Goal: Transaction & Acquisition: Purchase product/service

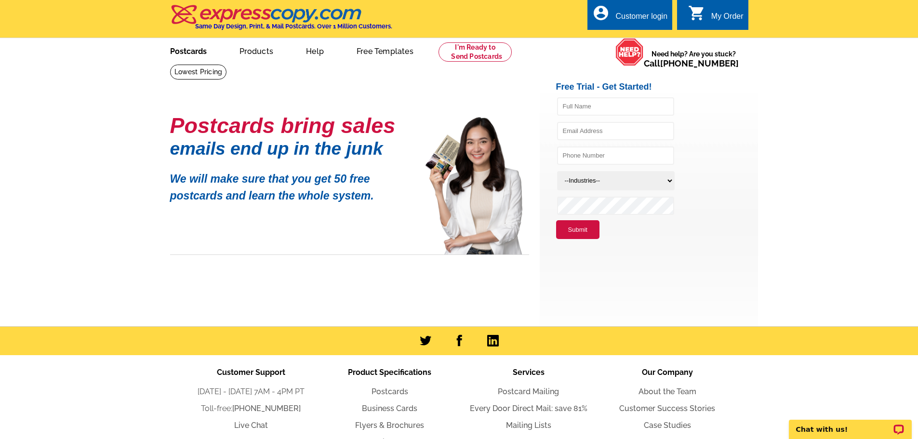
click at [198, 55] on link "Postcards" at bounding box center [188, 50] width 67 height 23
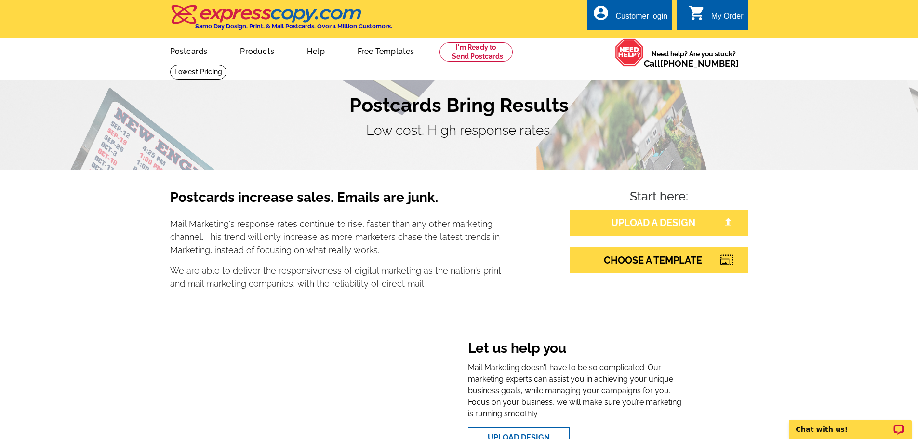
click at [682, 225] on link "UPLOAD A DESIGN" at bounding box center [659, 223] width 178 height 26
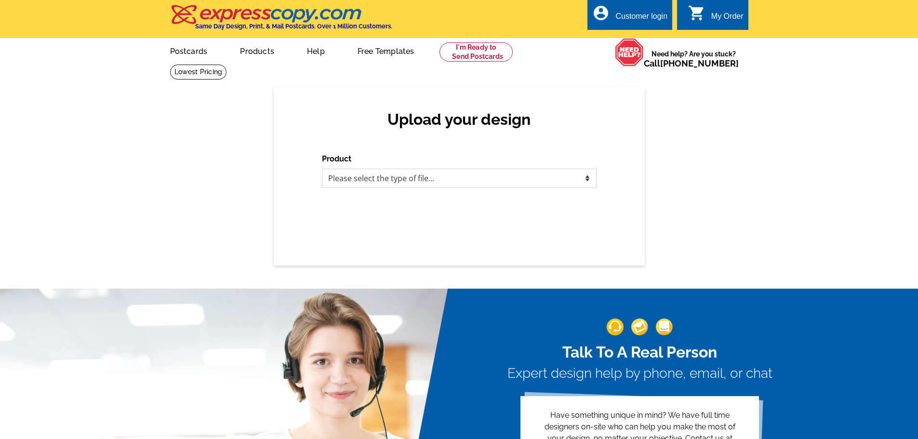
click at [421, 186] on select "Please select the type of file... Postcards Business Cards Letters and flyers G…" at bounding box center [459, 178] width 275 height 19
select select "1"
click at [322, 169] on select "Please select the type of file... Postcards Business Cards Letters and flyers G…" at bounding box center [459, 178] width 275 height 19
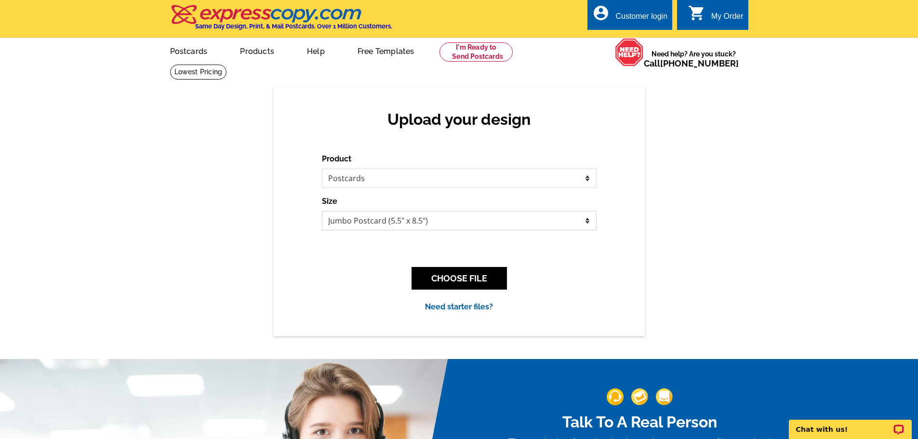
click at [389, 228] on select "Jumbo Postcard (5.5" x 8.5") Regular Postcard (4.25" x 5.6") Panoramic Postcard…" at bounding box center [459, 220] width 275 height 19
select select "1"
click at [322, 212] on select "Jumbo Postcard (5.5" x 8.5") Regular Postcard (4.25" x 5.6") Panoramic Postcard…" at bounding box center [459, 220] width 275 height 19
click at [435, 276] on button "CHOOSE FILE" at bounding box center [459, 278] width 95 height 23
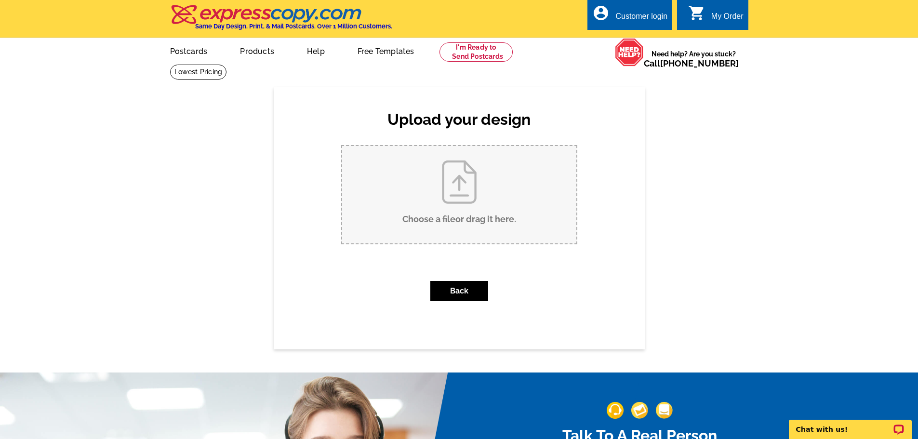
click at [434, 189] on input "Choose a file or drag it here ." at bounding box center [459, 194] width 234 height 97
type input "C:\fakepath\1.jpg"
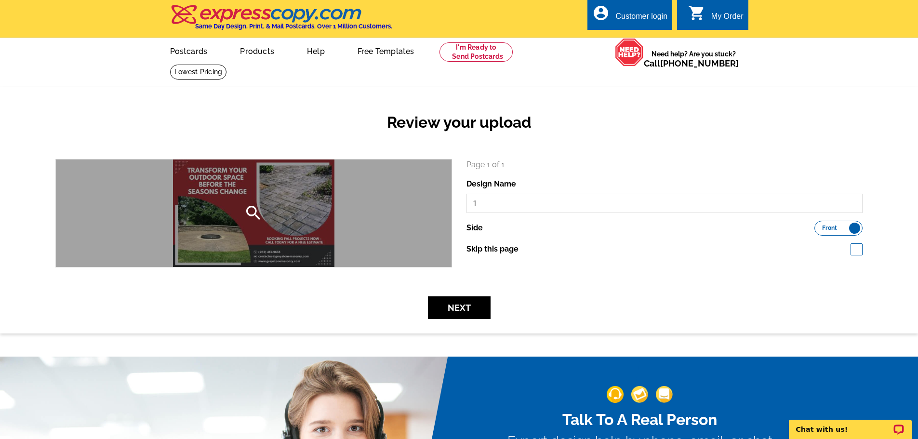
click at [307, 222] on div "search" at bounding box center [254, 214] width 396 height 108
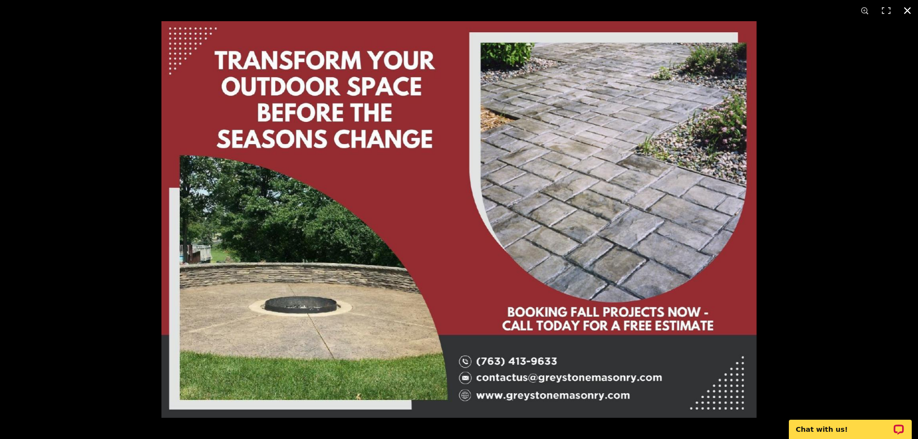
click at [804, 247] on div at bounding box center [621, 240] width 918 height 439
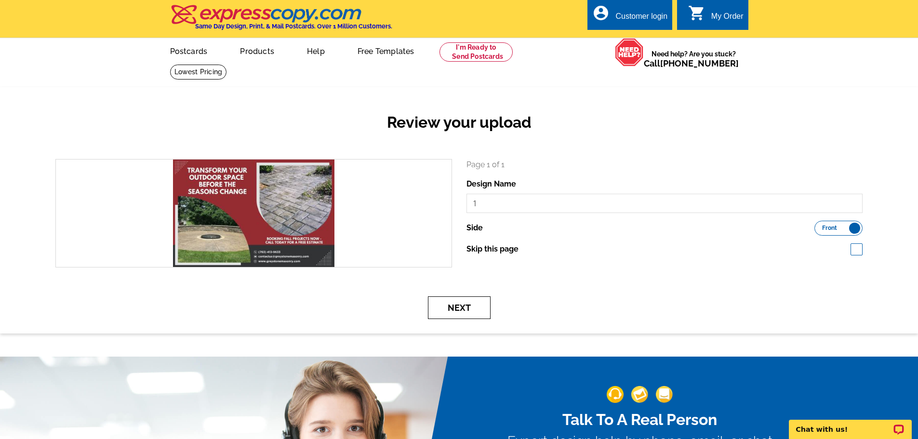
click at [458, 304] on button "Next" at bounding box center [459, 308] width 63 height 23
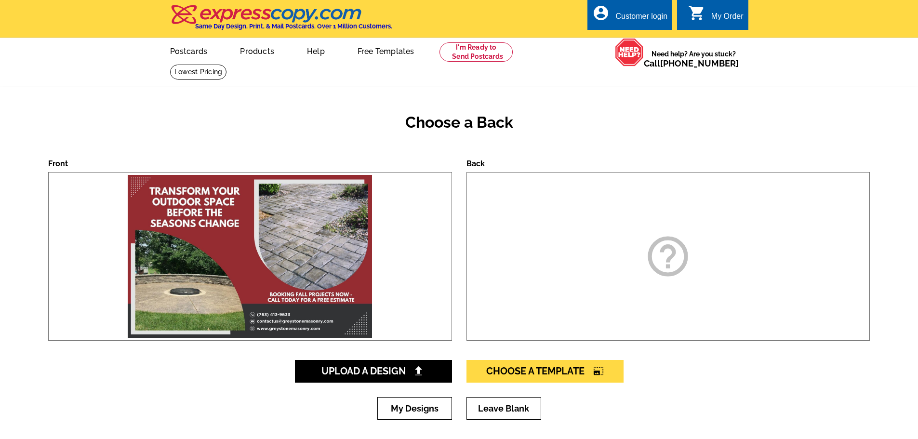
click at [637, 251] on div "help_outline" at bounding box center [669, 256] width 404 height 169
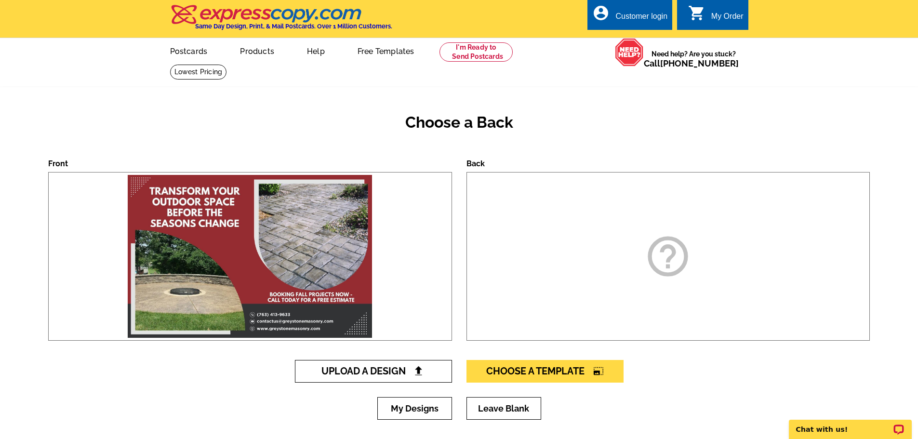
click at [412, 376] on span "Upload A Design" at bounding box center [374, 371] width 104 height 12
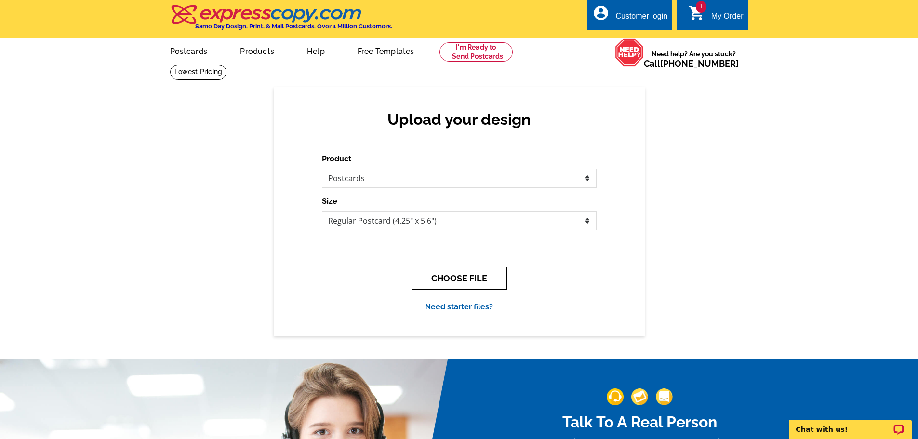
click at [444, 274] on button "CHOOSE FILE" at bounding box center [459, 278] width 95 height 23
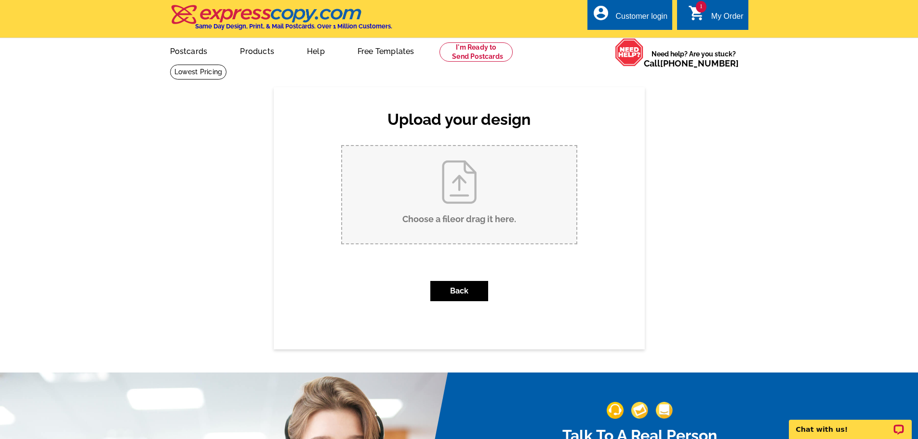
click at [442, 163] on input "Choose a file or drag it here ." at bounding box center [459, 194] width 234 height 97
type input "C:\fakepath\2.jpg"
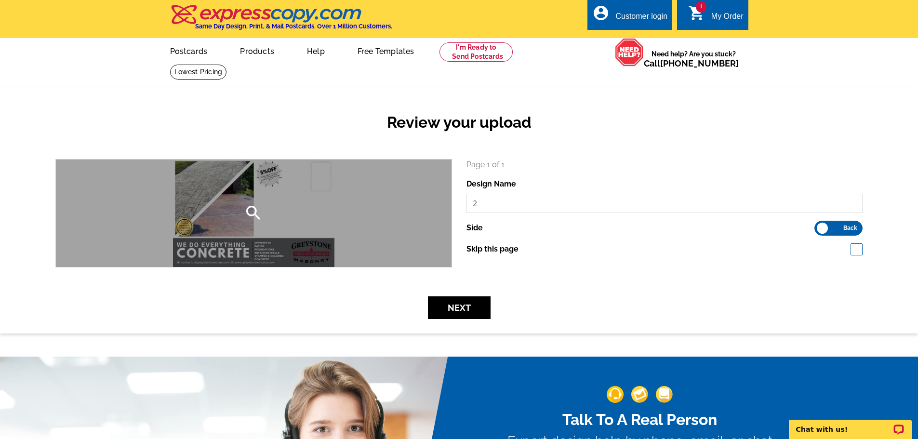
click at [291, 206] on div "search" at bounding box center [254, 214] width 396 height 108
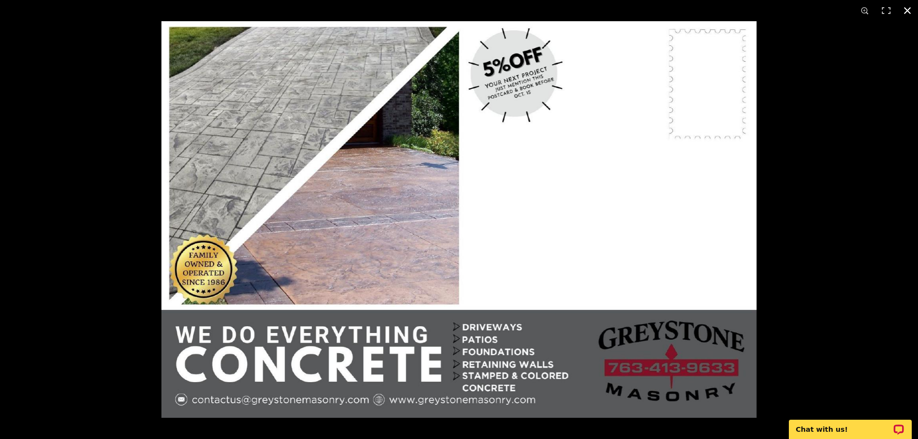
click at [806, 200] on div at bounding box center [621, 240] width 918 height 439
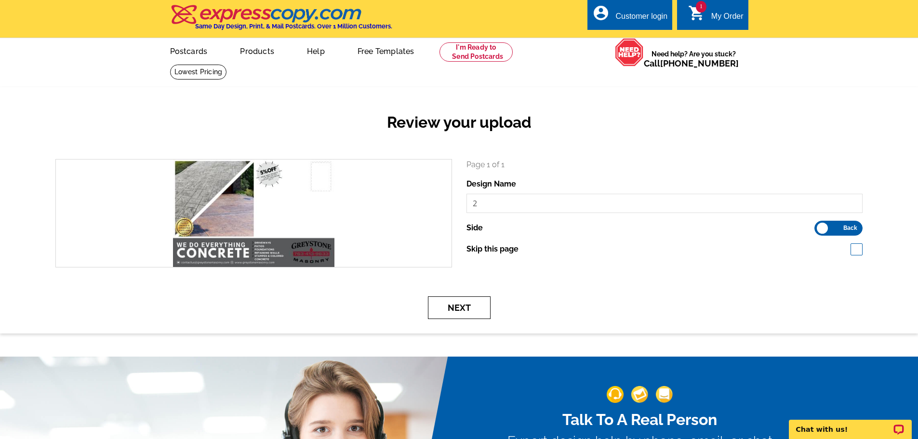
click at [483, 307] on button "Next" at bounding box center [459, 308] width 63 height 23
